Goal: Navigation & Orientation: Find specific page/section

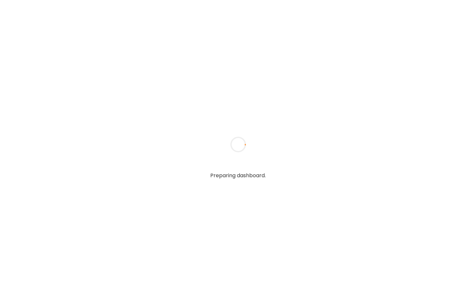
type input "**********"
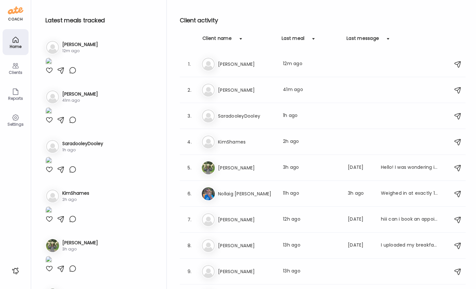
type input "**********"
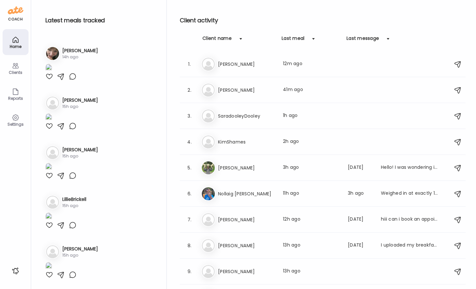
click at [73, 153] on h3 "[PERSON_NAME]" at bounding box center [80, 150] width 36 height 7
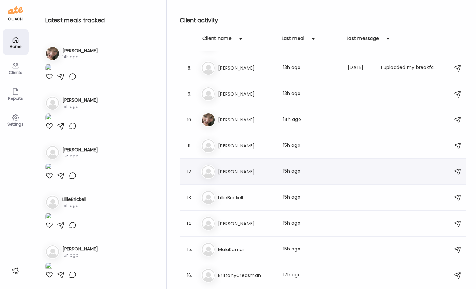
click at [246, 171] on h3 "[PERSON_NAME]" at bounding box center [246, 172] width 57 height 8
click at [246, 160] on div at bounding box center [237, 144] width 31 height 31
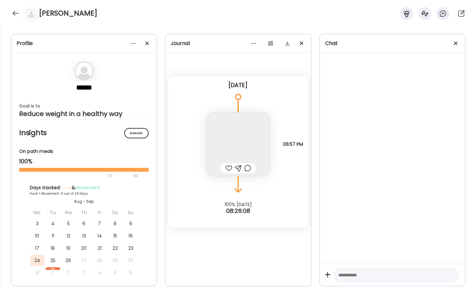
scroll to position [1558, 0]
click at [148, 43] on div at bounding box center [147, 43] width 13 height 13
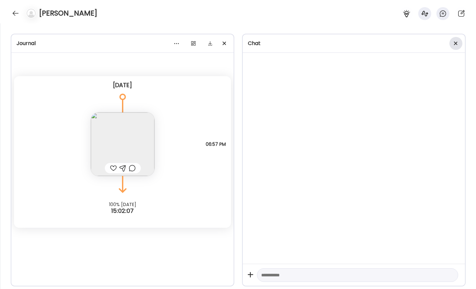
click at [454, 41] on div at bounding box center [455, 43] width 13 height 13
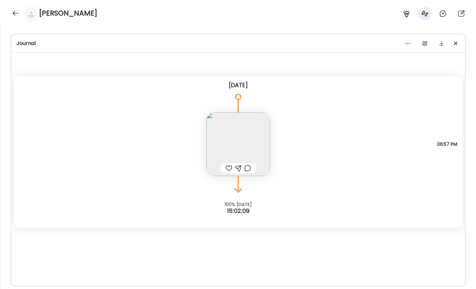
click at [250, 143] on img at bounding box center [238, 145] width 64 height 64
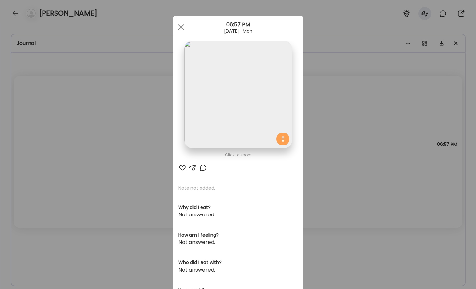
click at [250, 143] on img at bounding box center [237, 94] width 107 height 107
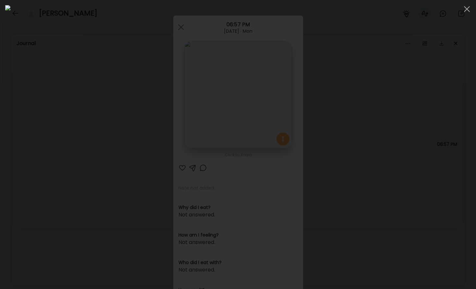
click at [398, 95] on div at bounding box center [237, 144] width 465 height 279
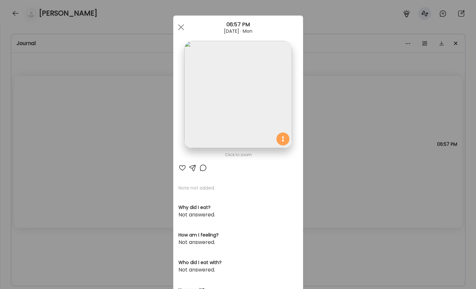
click at [353, 73] on div "Ate Coach Dashboard Wahoo! It’s official Take a moment to set up your Coach Pro…" at bounding box center [238, 144] width 476 height 289
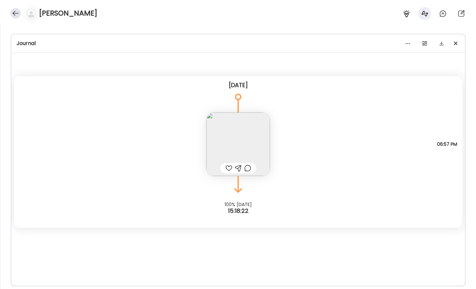
click at [19, 15] on div at bounding box center [15, 13] width 10 height 10
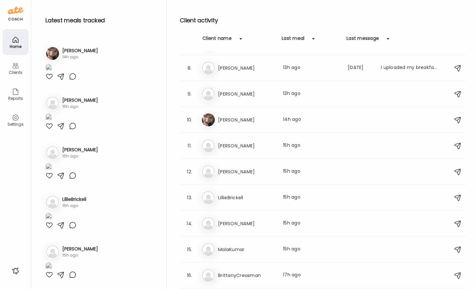
scroll to position [1531, 0]
click at [52, 172] on img at bounding box center [48, 167] width 6 height 9
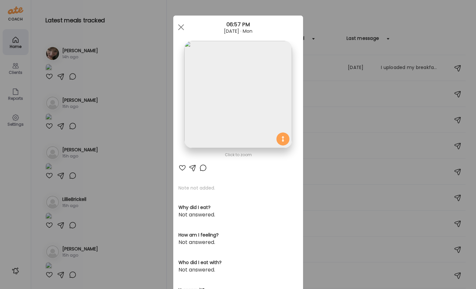
click at [263, 103] on img at bounding box center [237, 94] width 107 height 107
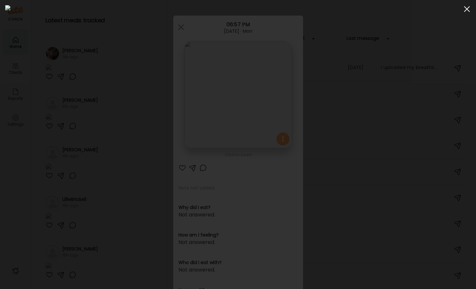
click at [464, 9] on div at bounding box center [466, 9] width 13 height 13
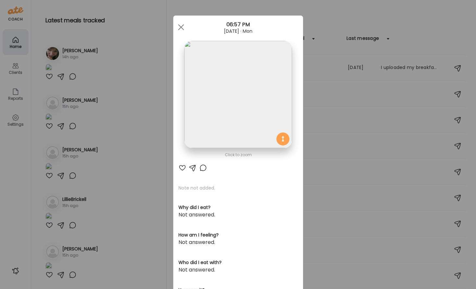
click at [339, 98] on div "Ate Coach Dashboard Wahoo! It’s official Take a moment to set up your Coach Pro…" at bounding box center [238, 144] width 476 height 289
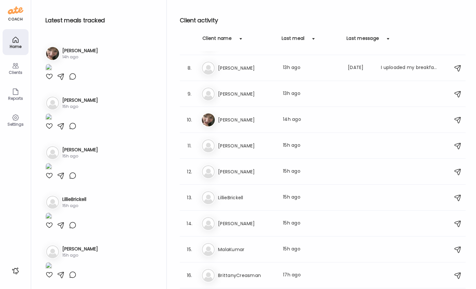
click at [52, 172] on img at bounding box center [48, 167] width 6 height 9
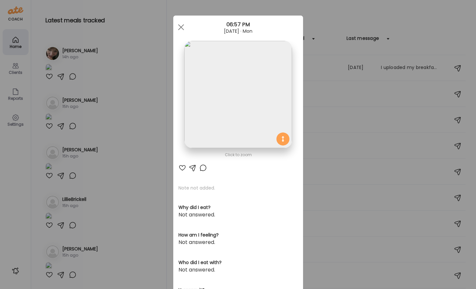
click at [260, 65] on img at bounding box center [237, 94] width 107 height 107
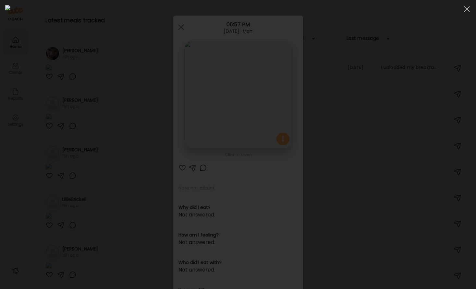
click at [425, 87] on div at bounding box center [237, 144] width 465 height 279
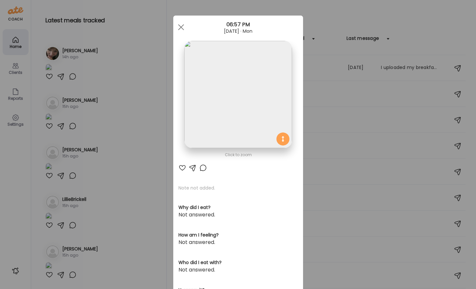
click at [132, 69] on div "Ate Coach Dashboard Wahoo! It’s official Take a moment to set up your Coach Pro…" at bounding box center [238, 144] width 476 height 289
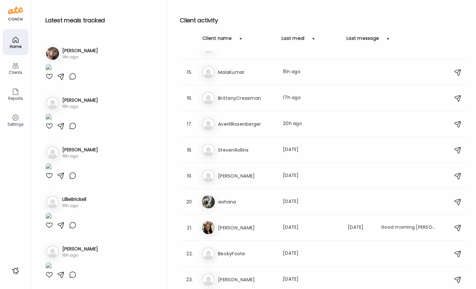
scroll to position [0, 0]
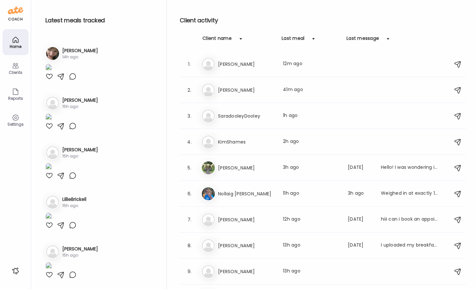
click at [52, 172] on img at bounding box center [48, 167] width 6 height 9
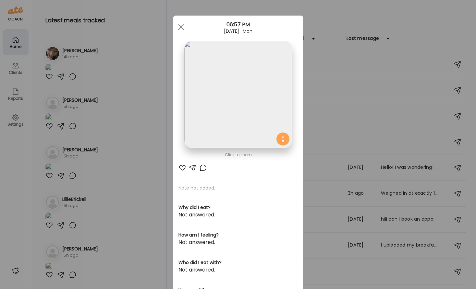
click at [339, 78] on div "Ate Coach Dashboard Wahoo! It’s official Take a moment to set up your Coach Pro…" at bounding box center [238, 144] width 476 height 289
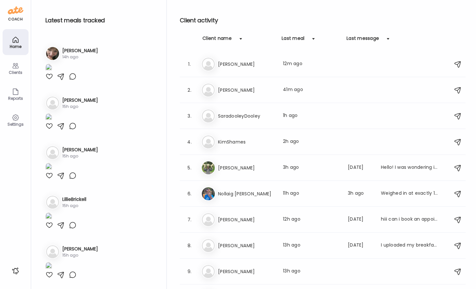
click at [52, 172] on img at bounding box center [48, 167] width 6 height 9
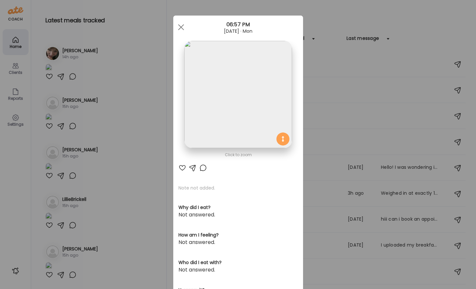
click at [218, 132] on img at bounding box center [237, 94] width 107 height 107
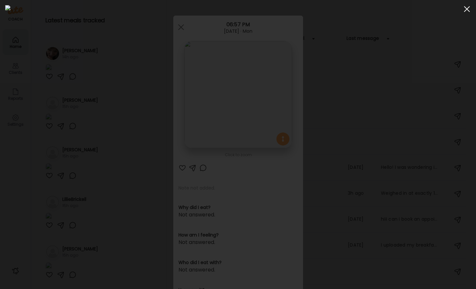
click at [466, 5] on div at bounding box center [466, 9] width 13 height 13
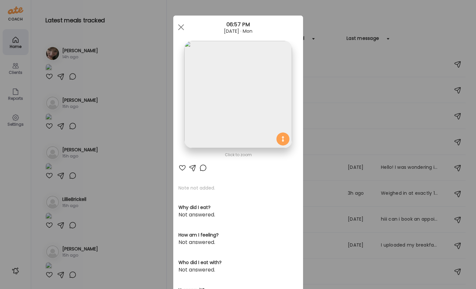
click at [333, 94] on div "Ate Coach Dashboard Wahoo! It’s official Take a moment to set up your Coach Pro…" at bounding box center [238, 144] width 476 height 289
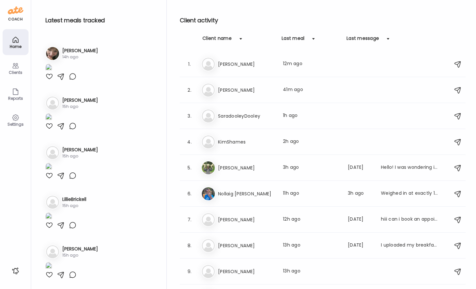
click at [52, 172] on img at bounding box center [48, 167] width 6 height 9
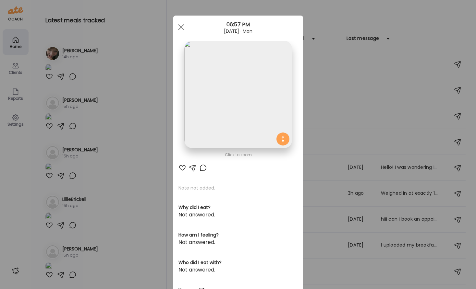
click at [242, 119] on img at bounding box center [237, 94] width 107 height 107
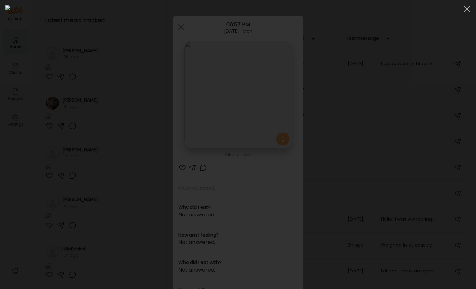
scroll to position [1681, 0]
click at [64, 74] on div at bounding box center [237, 144] width 465 height 279
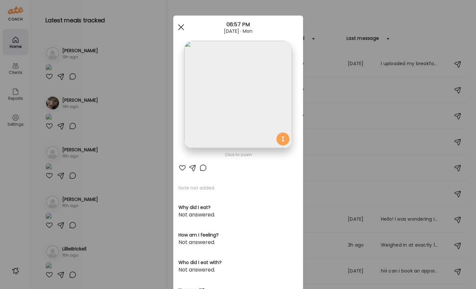
click at [183, 30] on span at bounding box center [181, 27] width 6 height 6
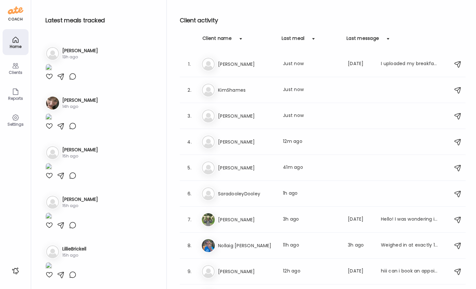
scroll to position [359, 0]
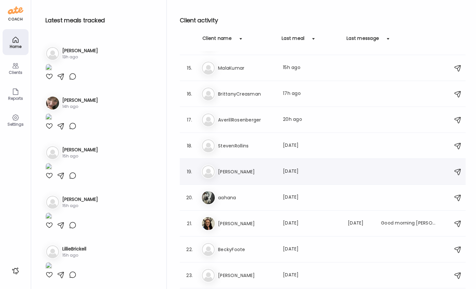
click at [242, 170] on h3 "[PERSON_NAME]" at bounding box center [246, 172] width 57 height 8
click at [242, 160] on div at bounding box center [237, 144] width 31 height 31
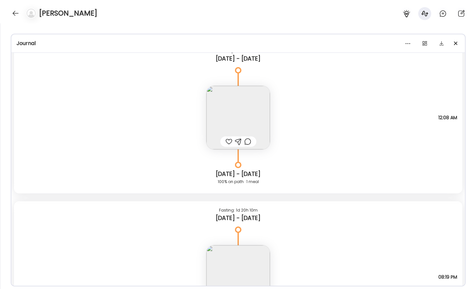
scroll to position [2708, 0]
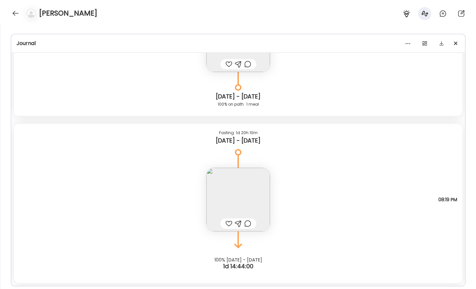
click at [293, 198] on div "Note not added Questions not answered 08:19 PM" at bounding box center [238, 193] width 448 height 77
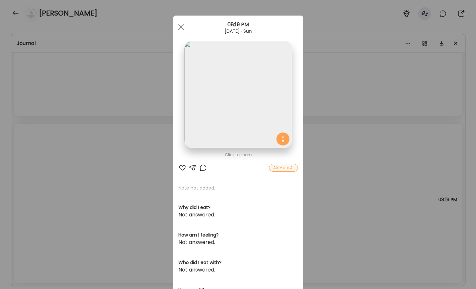
click at [269, 92] on img at bounding box center [237, 94] width 107 height 107
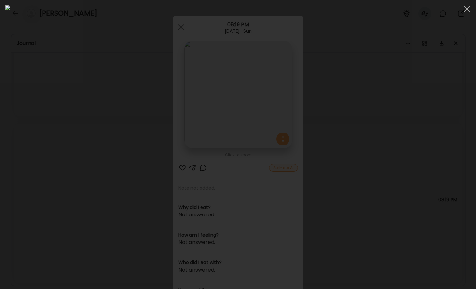
click at [409, 95] on div at bounding box center [237, 144] width 465 height 279
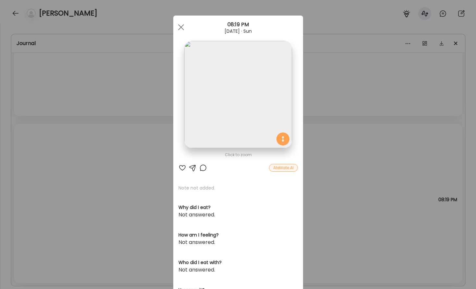
click at [331, 114] on div "Ate Coach Dashboard Wahoo! It’s official Take a moment to set up your Coach Pro…" at bounding box center [238, 144] width 476 height 289
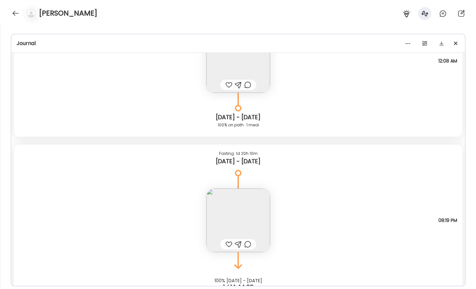
scroll to position [2683, 0]
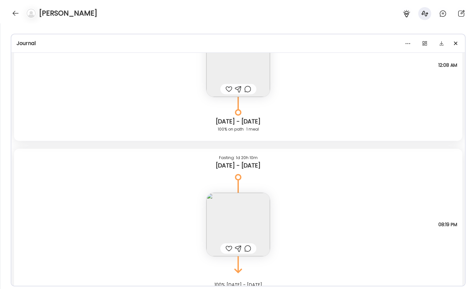
click at [247, 202] on img at bounding box center [238, 225] width 64 height 64
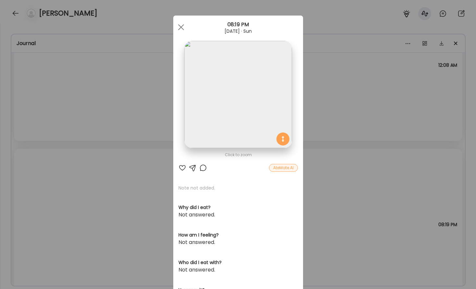
click at [317, 109] on div "Ate Coach Dashboard Wahoo! It’s official Take a moment to set up your Coach Pro…" at bounding box center [238, 144] width 476 height 289
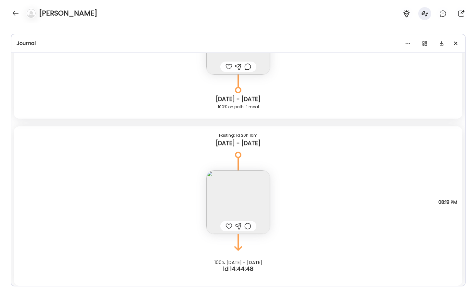
scroll to position [2708, 0]
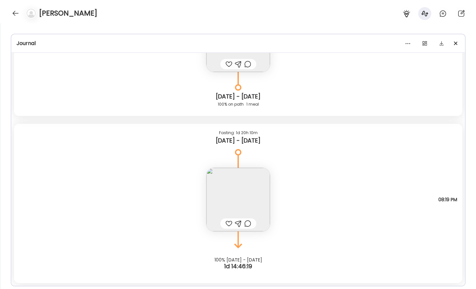
click at [239, 190] on img at bounding box center [238, 200] width 64 height 64
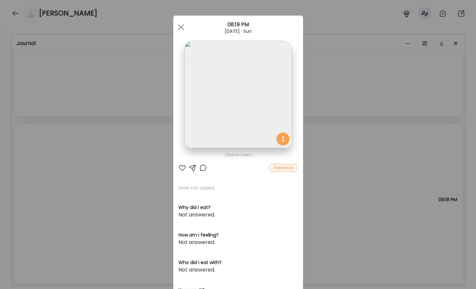
click at [355, 170] on div "Ate Coach Dashboard Wahoo! It’s official Take a moment to set up your Coach Pro…" at bounding box center [238, 144] width 476 height 289
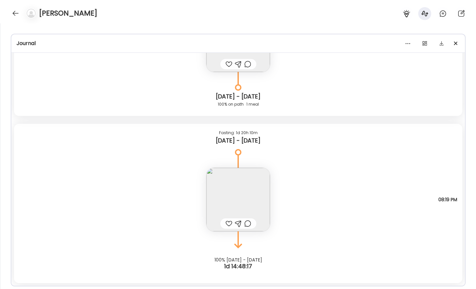
click at [231, 188] on img at bounding box center [238, 200] width 64 height 64
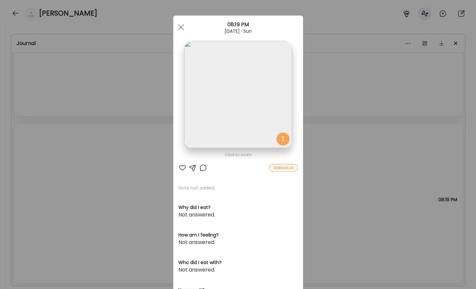
click at [248, 120] on img at bounding box center [237, 94] width 107 height 107
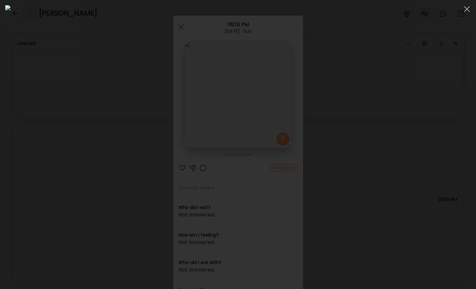
scroll to position [490, 0]
click at [437, 36] on div at bounding box center [237, 144] width 465 height 279
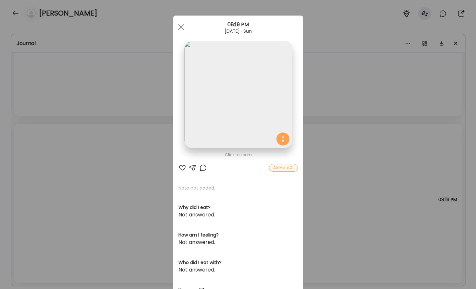
click at [310, 72] on div "Ate Coach Dashboard Wahoo! It’s official Take a moment to set up your Coach Pro…" at bounding box center [238, 144] width 476 height 289
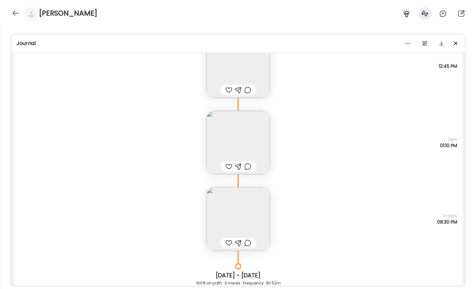
scroll to position [2150, 0]
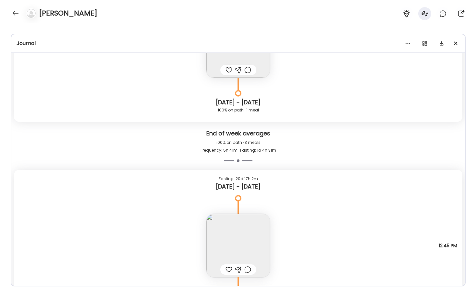
click at [252, 232] on img at bounding box center [238, 246] width 64 height 64
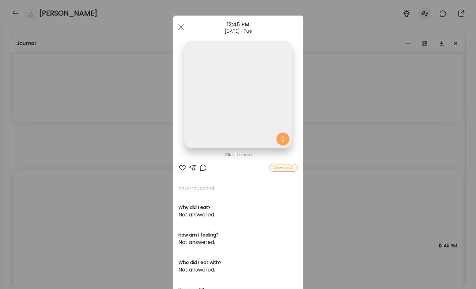
click at [339, 124] on div "Ate Coach Dashboard Wahoo! It’s official Take a moment to set up your Coach Pro…" at bounding box center [238, 144] width 476 height 289
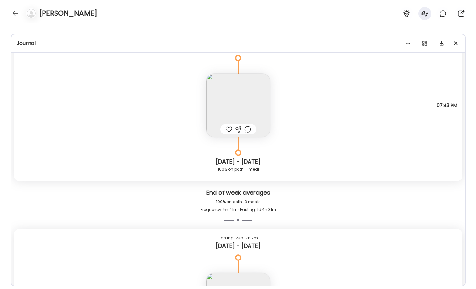
scroll to position [2028, 0]
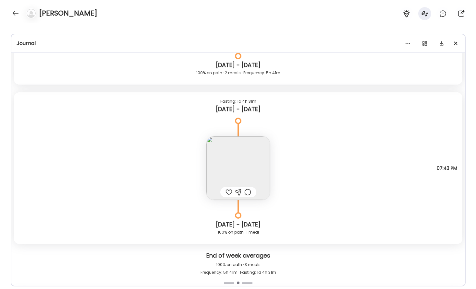
click at [246, 154] on img at bounding box center [238, 169] width 64 height 64
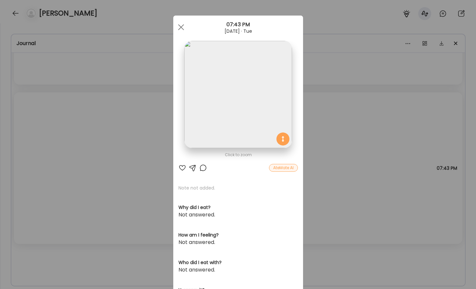
click at [325, 147] on div "Ate Coach Dashboard Wahoo! It’s official Take a moment to set up your Coach Pro…" at bounding box center [238, 144] width 476 height 289
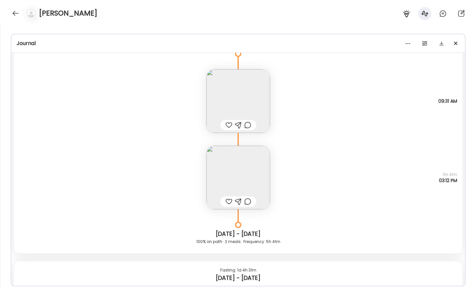
scroll to position [1807, 0]
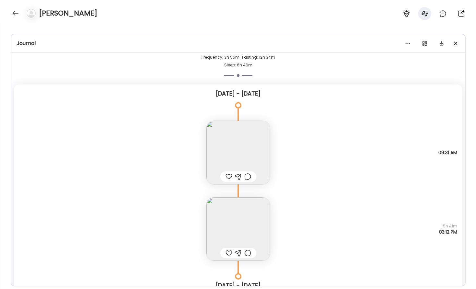
click at [222, 228] on img at bounding box center [238, 229] width 64 height 64
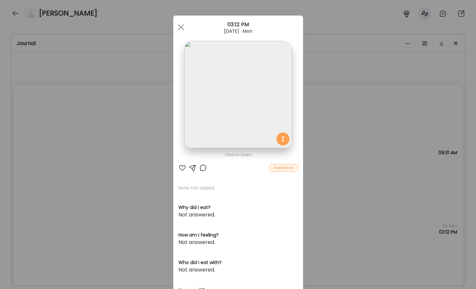
click at [370, 159] on div "Ate Coach Dashboard Wahoo! It’s official Take a moment to set up your Coach Pro…" at bounding box center [238, 144] width 476 height 289
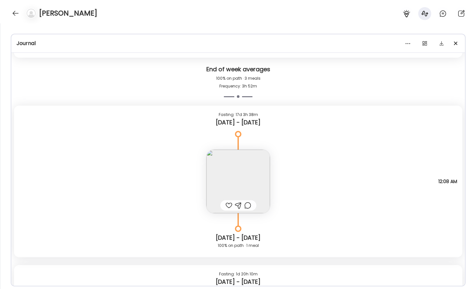
scroll to position [2546, 0]
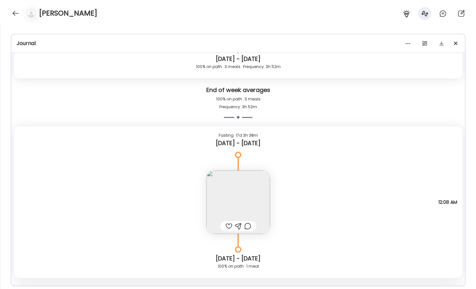
click at [241, 198] on img at bounding box center [238, 203] width 64 height 64
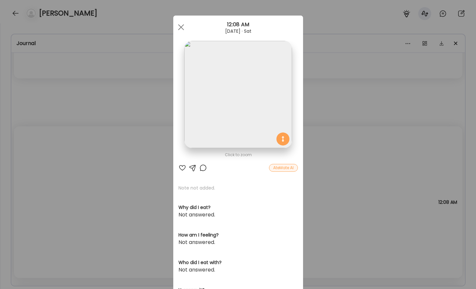
click at [327, 164] on div "Ate Coach Dashboard Wahoo! It’s official Take a moment to set up your Coach Pro…" at bounding box center [238, 144] width 476 height 289
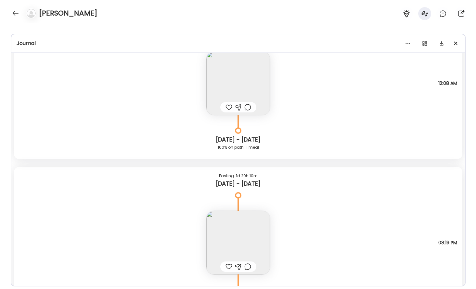
scroll to position [2685, 0]
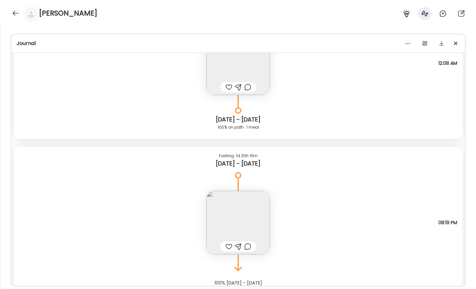
click at [258, 215] on img at bounding box center [238, 223] width 64 height 64
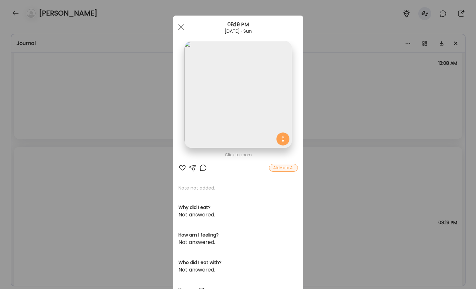
click at [317, 172] on div "Ate Coach Dashboard Wahoo! It’s official Take a moment to set up your Coach Pro…" at bounding box center [238, 144] width 476 height 289
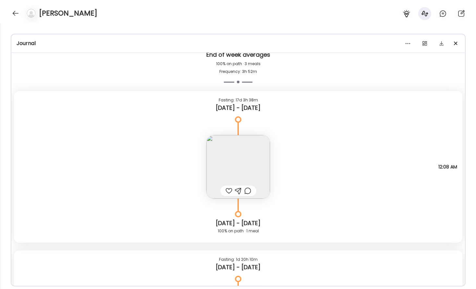
scroll to position [643, 0]
